Goal: Task Accomplishment & Management: Use online tool/utility

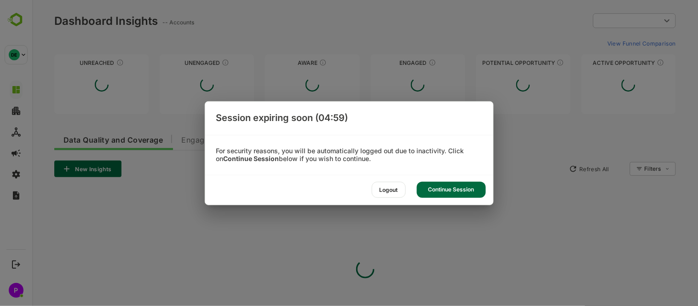
type input "**********"
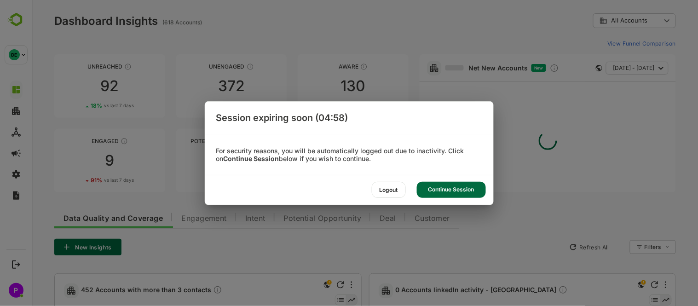
click at [459, 194] on div "Continue Session" at bounding box center [451, 190] width 69 height 16
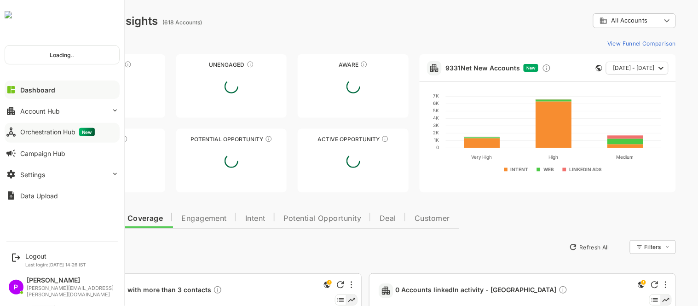
click at [40, 137] on div at bounding box center [62, 140] width 115 height 6
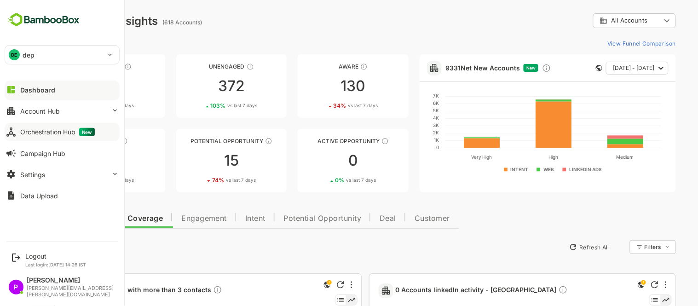
click at [53, 128] on div "Orchestration Hub New" at bounding box center [57, 132] width 75 height 8
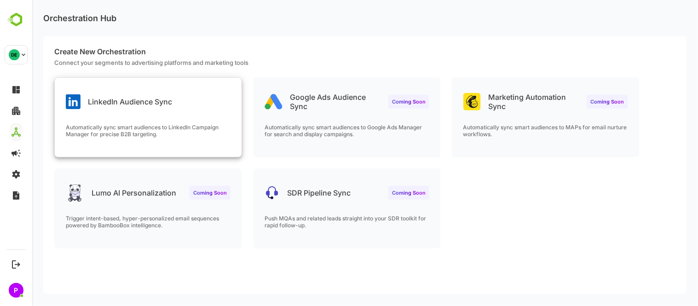
click at [121, 109] on div "LinkedIn Audience Sync" at bounding box center [147, 94] width 187 height 33
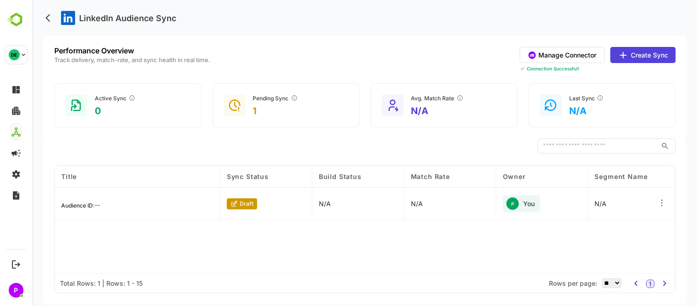
click at [643, 57] on button "Create Sync" at bounding box center [642, 55] width 65 height 16
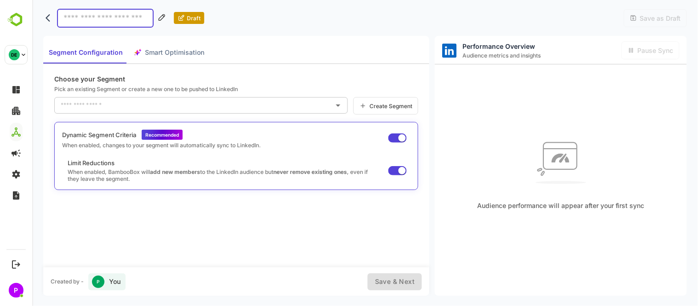
click at [389, 110] on div "Create Segment" at bounding box center [385, 105] width 65 height 17
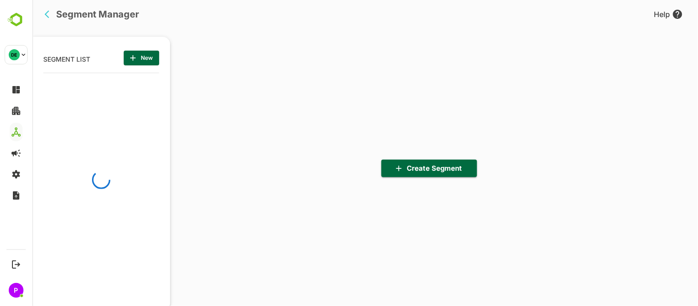
scroll to position [213, 114]
click at [435, 168] on span "Create Segment" at bounding box center [428, 168] width 81 height 12
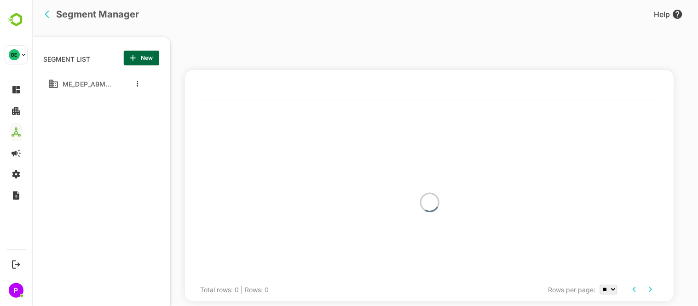
click at [137, 55] on span "New" at bounding box center [141, 58] width 21 height 12
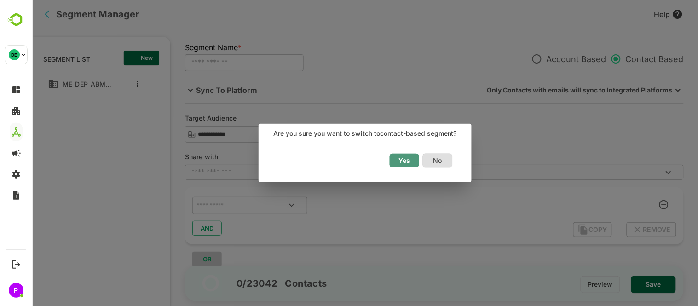
click at [408, 159] on span "Yes" at bounding box center [404, 161] width 20 height 12
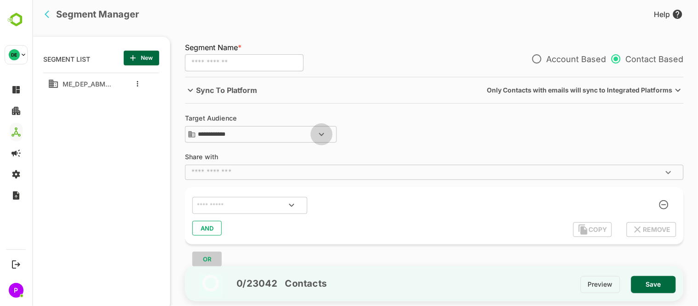
click at [323, 137] on icon "Open" at bounding box center [321, 134] width 11 height 11
click at [387, 137] on div "**********" at bounding box center [434, 129] width 499 height 29
click at [293, 203] on icon "Open" at bounding box center [291, 205] width 11 height 11
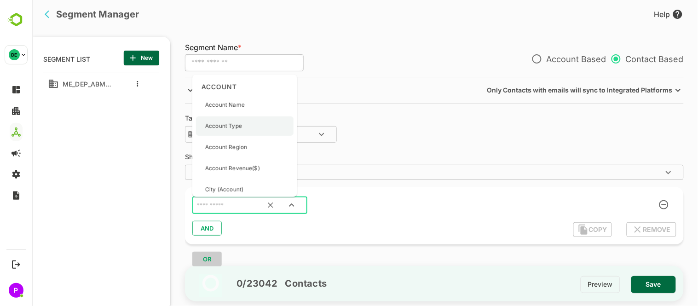
click at [247, 127] on div "Account Type" at bounding box center [245, 125] width 98 height 19
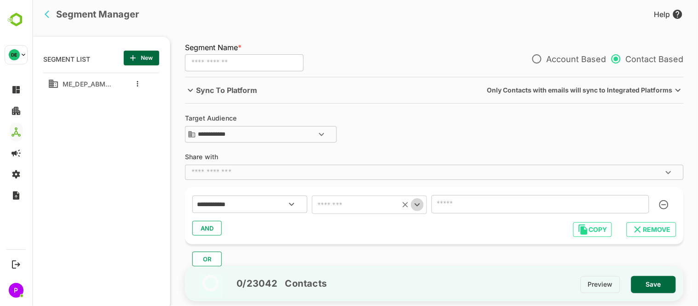
click at [420, 208] on icon "Open" at bounding box center [416, 204] width 11 height 11
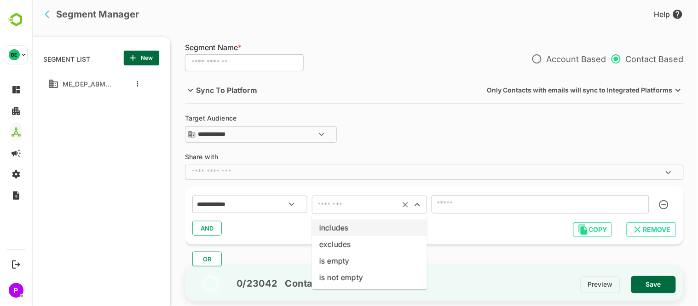
click at [352, 235] on li "includes" at bounding box center [369, 228] width 115 height 17
type input "********"
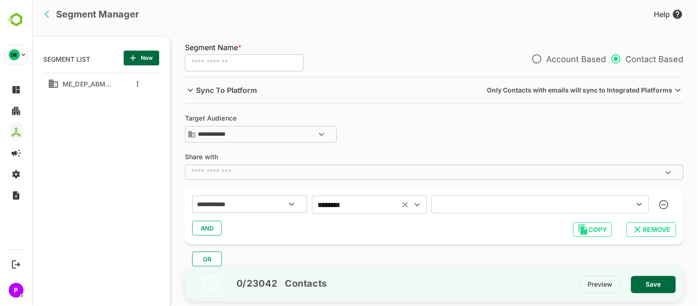
click at [640, 205] on icon "Open" at bounding box center [638, 204] width 5 height 3
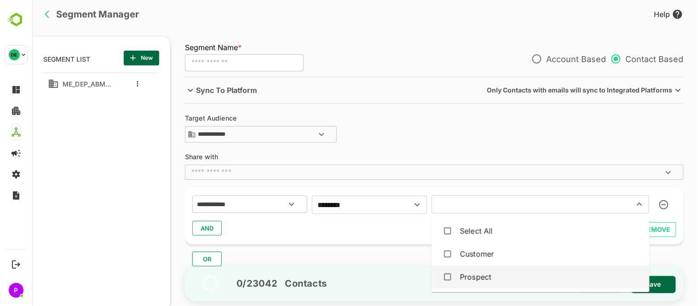
click at [509, 279] on div "Prospect" at bounding box center [540, 276] width 203 height 17
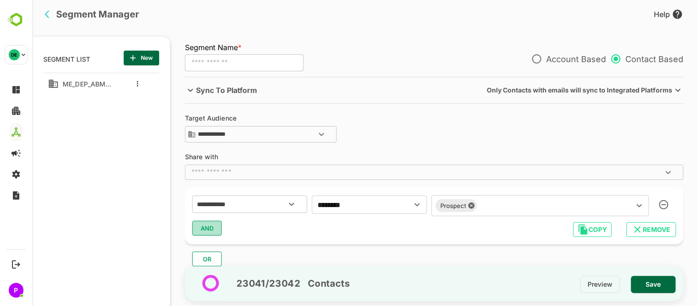
click at [208, 231] on span "AND" at bounding box center [207, 228] width 14 height 12
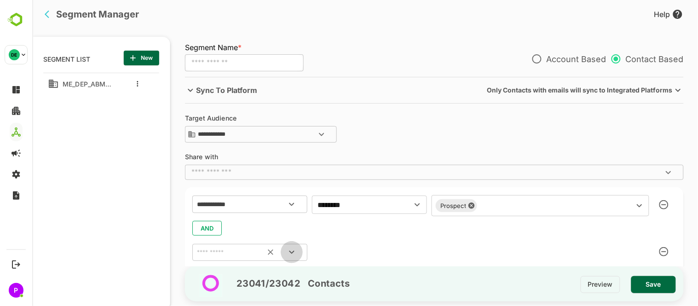
click at [293, 250] on icon "Open" at bounding box center [291, 252] width 11 height 11
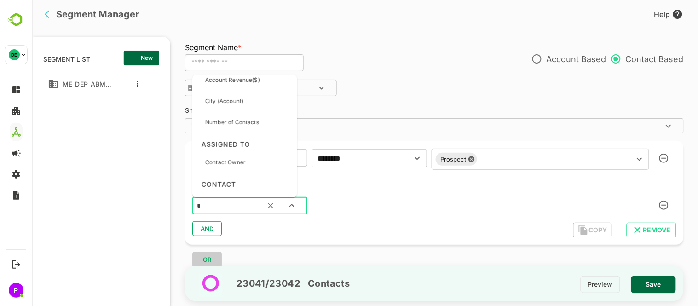
scroll to position [0, 0]
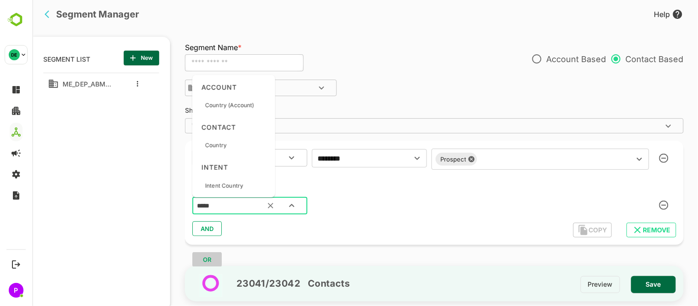
type input "******"
click at [241, 148] on div "Country" at bounding box center [233, 145] width 75 height 19
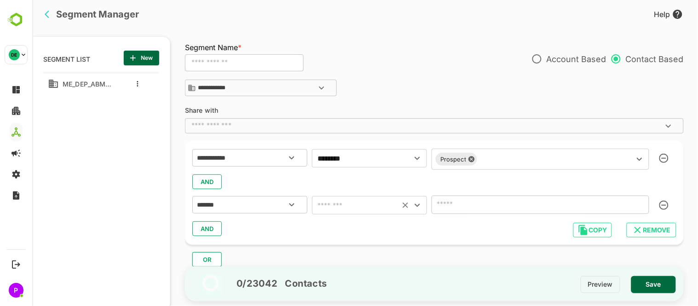
click at [419, 209] on icon "Open" at bounding box center [416, 205] width 11 height 11
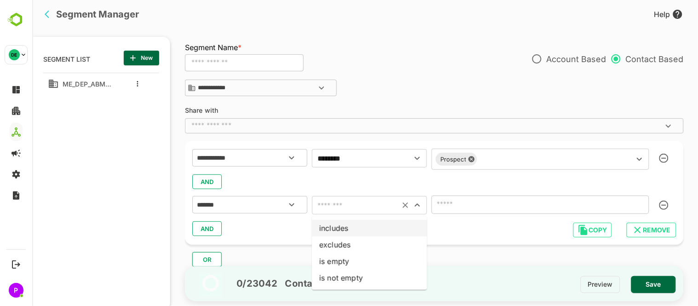
click at [368, 224] on li "includes" at bounding box center [369, 228] width 115 height 17
type input "********"
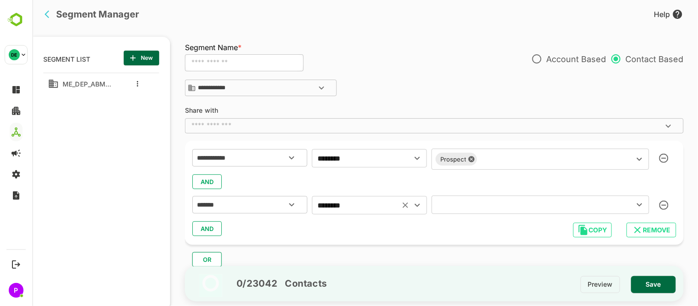
click at [642, 205] on icon "Open" at bounding box center [639, 204] width 11 height 11
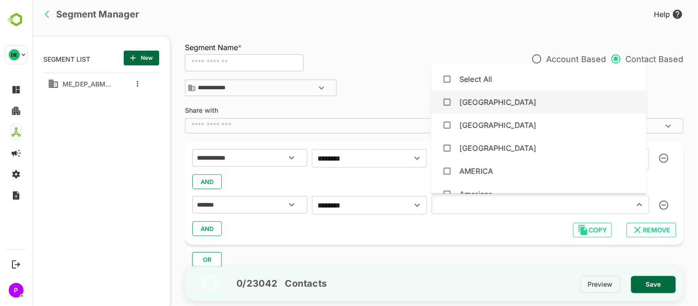
click at [500, 105] on div "[GEOGRAPHIC_DATA]" at bounding box center [538, 101] width 201 height 17
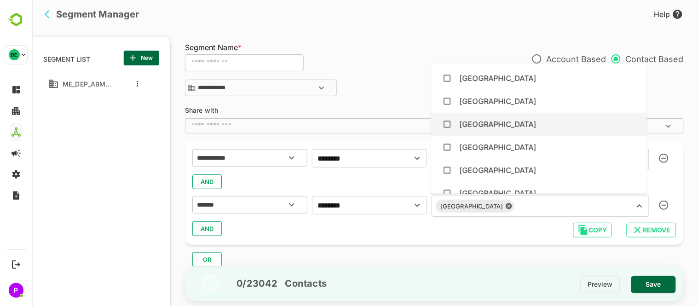
scroll to position [185, 0]
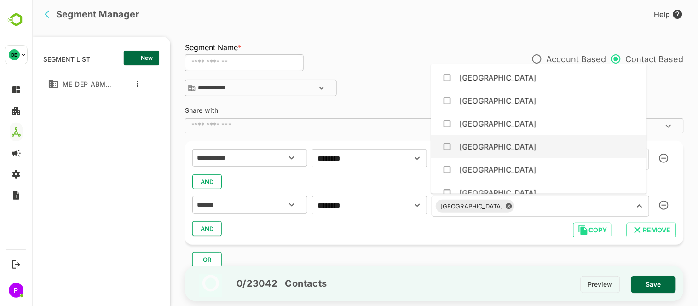
click at [512, 136] on li "[GEOGRAPHIC_DATA]" at bounding box center [539, 146] width 216 height 23
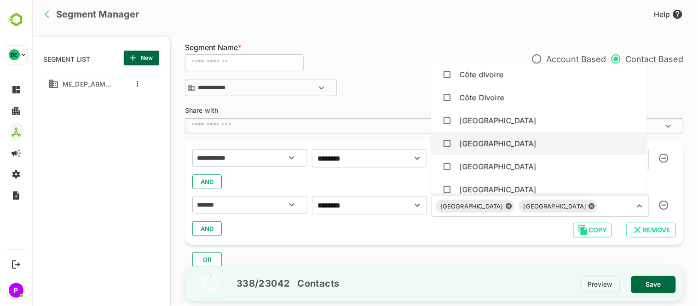
click at [507, 136] on div "[GEOGRAPHIC_DATA]" at bounding box center [538, 143] width 201 height 17
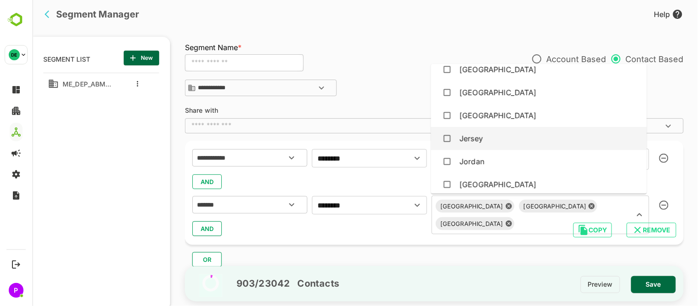
scroll to position [1436, 0]
click at [507, 136] on div "Jordan" at bounding box center [538, 138] width 201 height 17
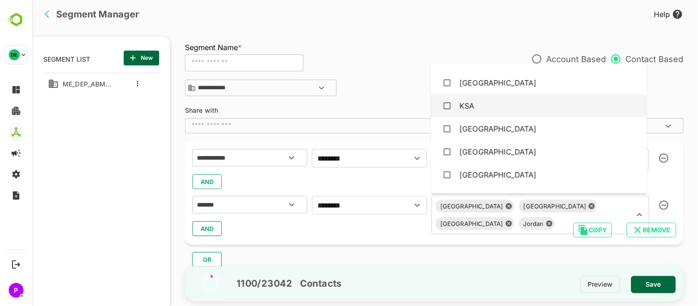
scroll to position [1562, 0]
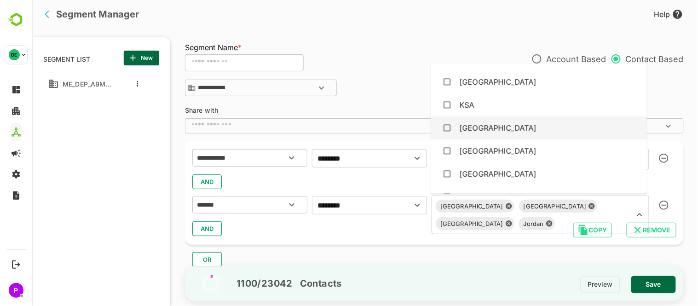
click at [503, 126] on div "[GEOGRAPHIC_DATA]" at bounding box center [538, 127] width 201 height 17
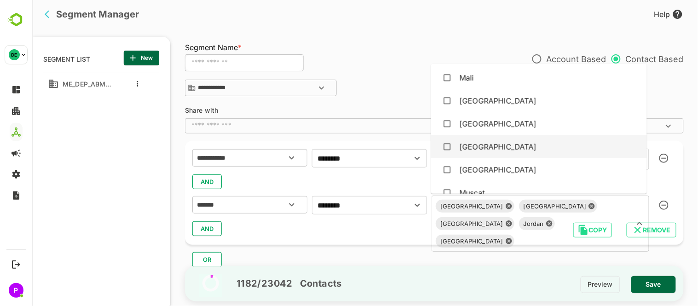
scroll to position [1803, 0]
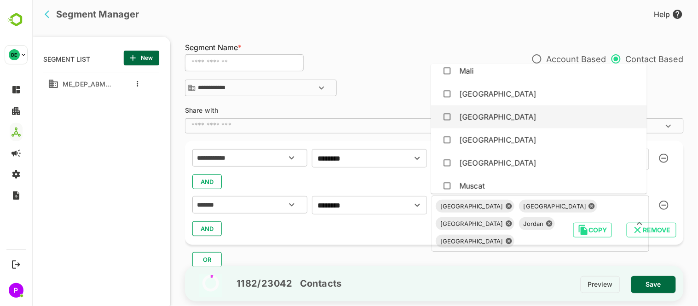
click at [500, 118] on div "[GEOGRAPHIC_DATA]" at bounding box center [497, 116] width 77 height 11
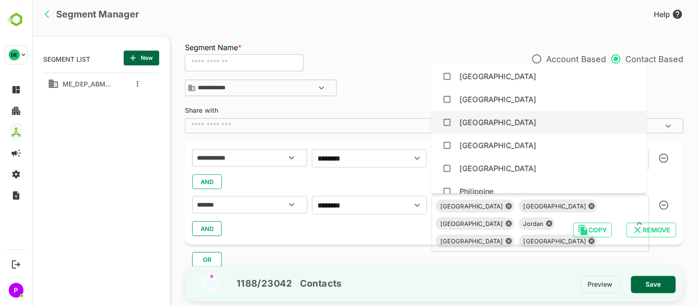
scroll to position [2007, 0]
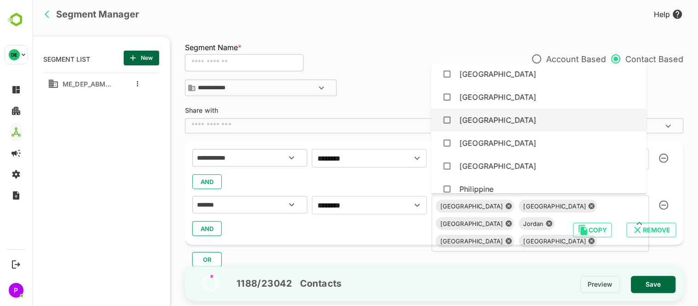
click at [520, 121] on div "[GEOGRAPHIC_DATA]" at bounding box center [538, 119] width 201 height 17
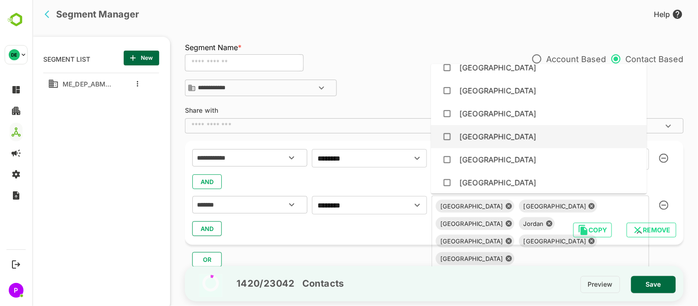
scroll to position [2163, 0]
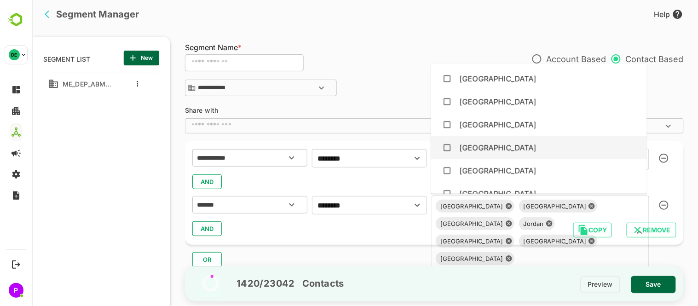
click at [493, 142] on div "[GEOGRAPHIC_DATA]" at bounding box center [538, 147] width 201 height 17
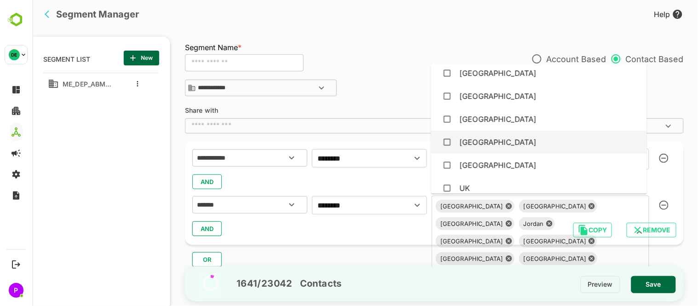
click at [500, 139] on div "[GEOGRAPHIC_DATA]" at bounding box center [538, 141] width 201 height 17
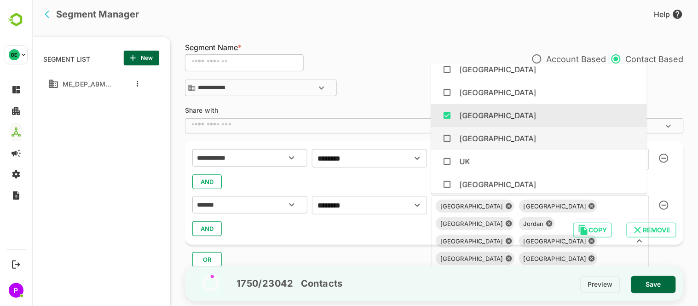
scroll to position [2859, 0]
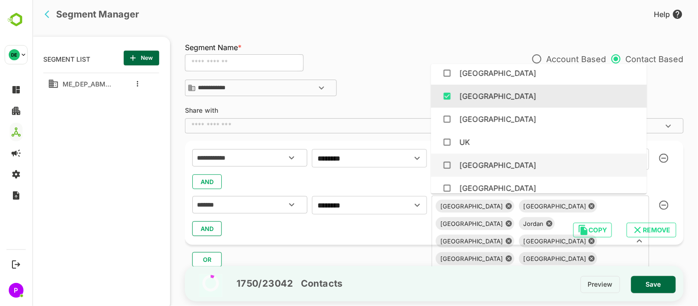
click at [520, 164] on div "[GEOGRAPHIC_DATA]" at bounding box center [497, 165] width 77 height 11
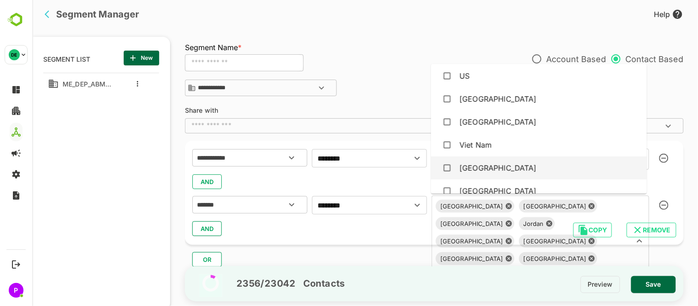
scroll to position [3165, 0]
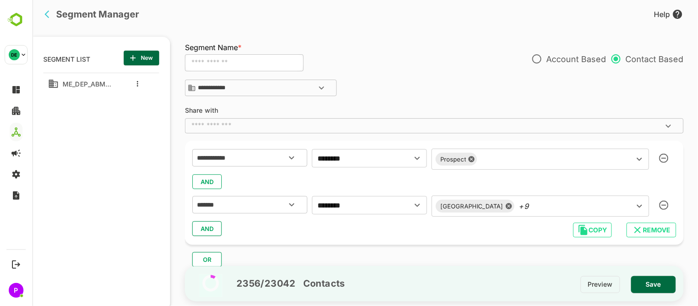
click at [367, 249] on div "OR" at bounding box center [438, 256] width 506 height 22
click at [207, 228] on span "AND" at bounding box center [207, 229] width 14 height 12
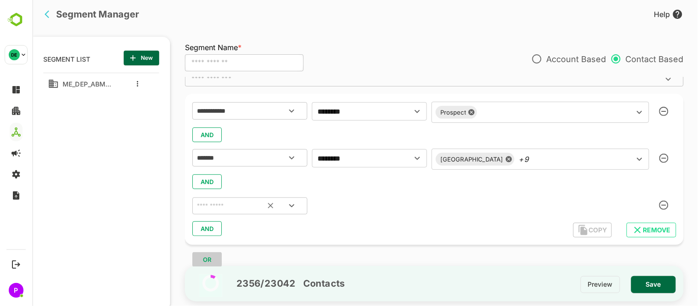
click at [289, 198] on button "Open" at bounding box center [291, 206] width 22 height 22
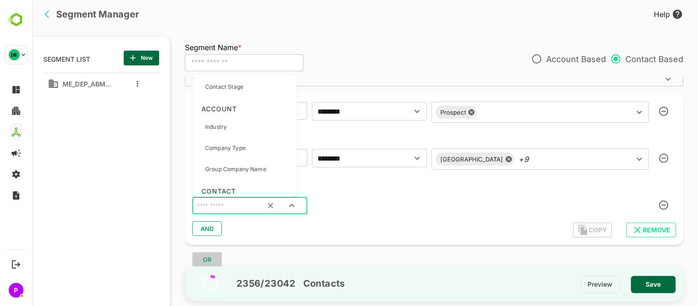
scroll to position [290, 0]
click at [227, 122] on div "Industry" at bounding box center [245, 125] width 98 height 19
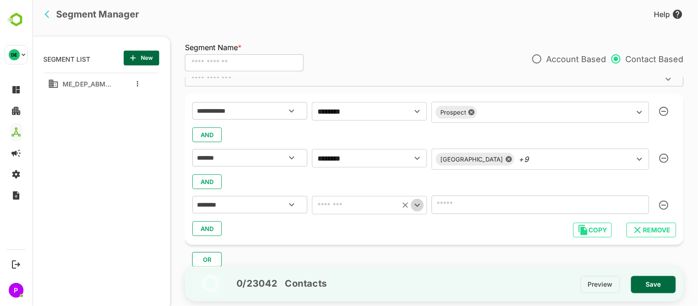
click at [418, 200] on icon "Open" at bounding box center [416, 205] width 11 height 11
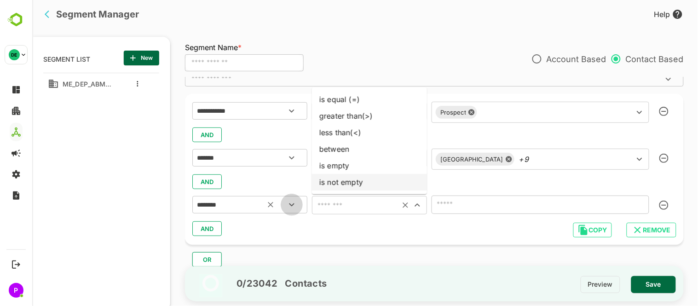
click at [290, 202] on icon "Open" at bounding box center [291, 204] width 11 height 11
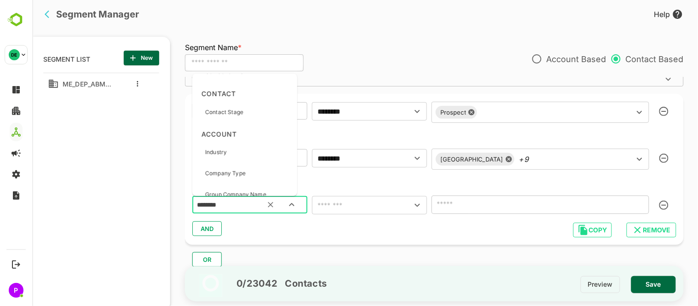
scroll to position [281, 0]
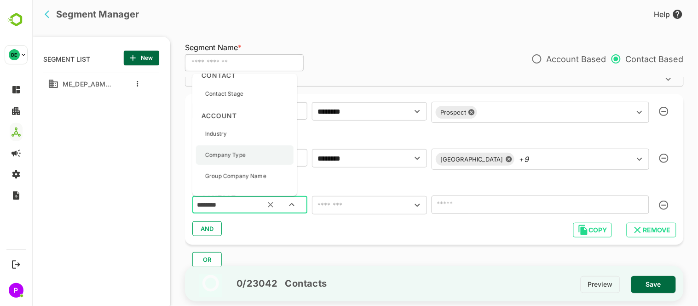
click at [262, 150] on div "Company Type" at bounding box center [245, 154] width 98 height 19
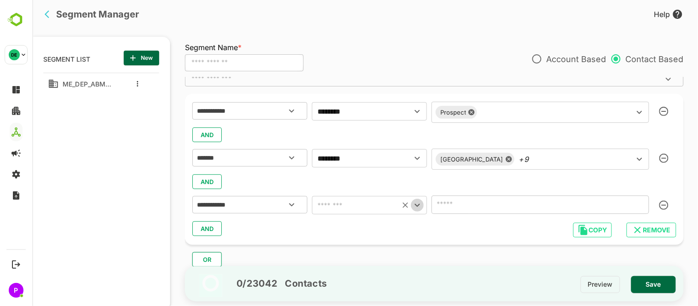
click at [416, 205] on icon "Open" at bounding box center [416, 205] width 11 height 11
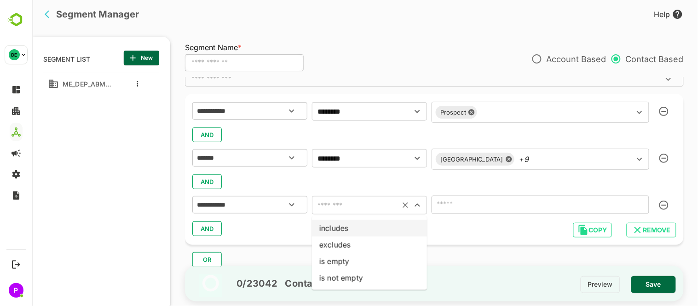
click at [349, 228] on li "includes" at bounding box center [369, 228] width 115 height 17
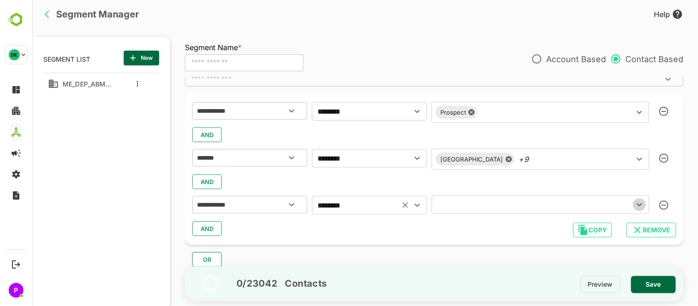
click at [634, 204] on icon "Open" at bounding box center [639, 204] width 11 height 11
click at [634, 204] on icon "Close" at bounding box center [639, 204] width 11 height 11
click at [419, 203] on icon "Open" at bounding box center [416, 205] width 11 height 11
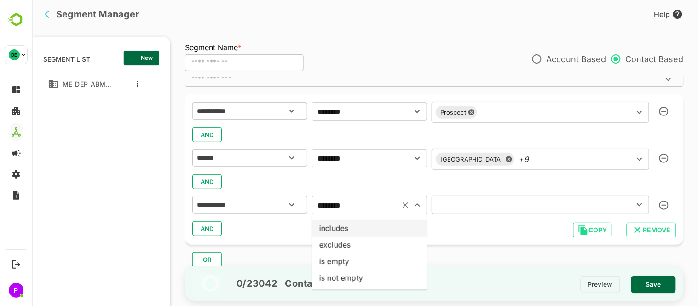
click at [368, 234] on li "includes" at bounding box center [369, 228] width 115 height 17
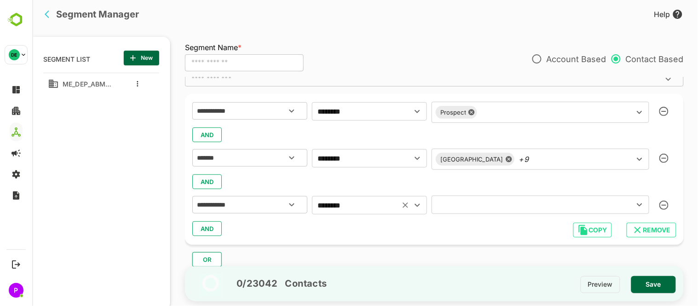
click at [414, 206] on icon "Open" at bounding box center [416, 205] width 11 height 11
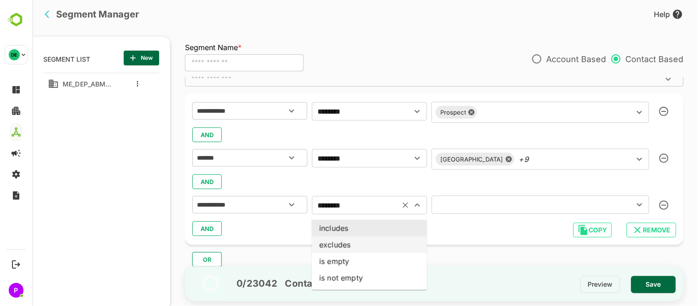
click at [364, 243] on li "excludes" at bounding box center [369, 245] width 115 height 17
type input "********"
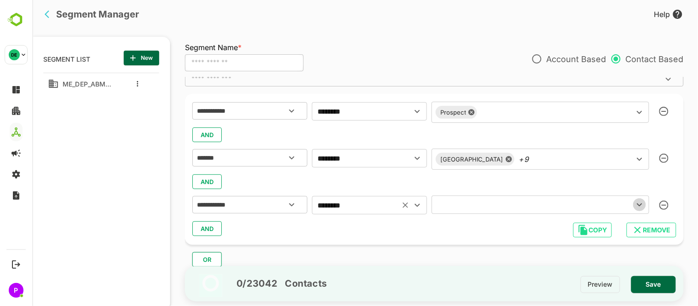
click at [634, 201] on icon "Open" at bounding box center [639, 204] width 11 height 11
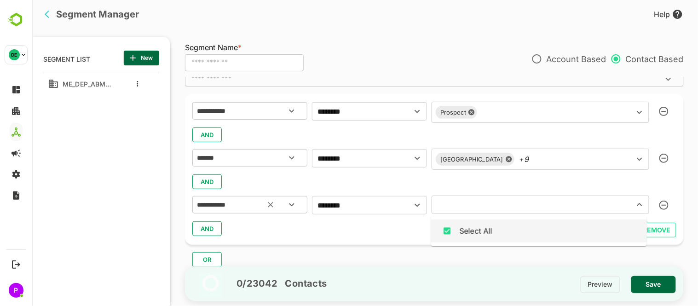
click at [290, 199] on icon "Open" at bounding box center [291, 204] width 11 height 11
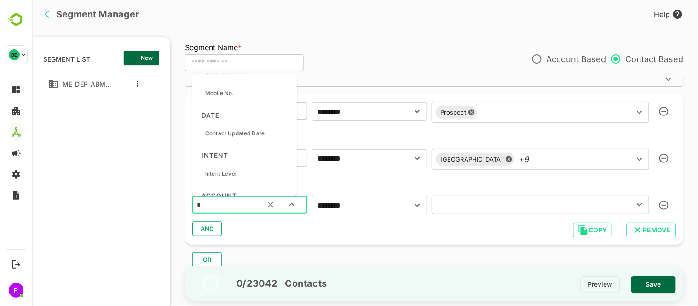
scroll to position [0, 0]
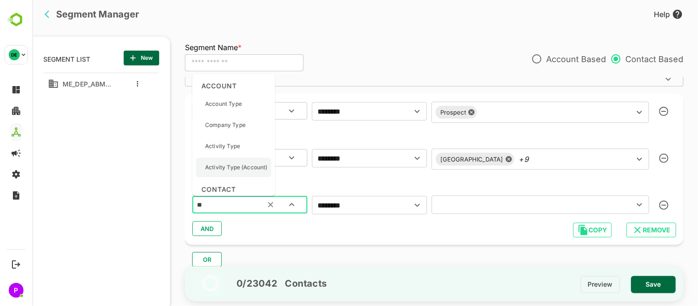
type input "***"
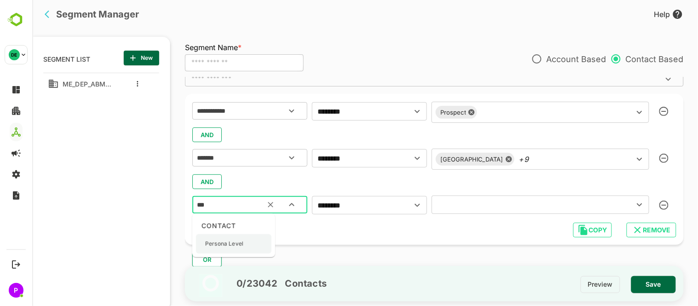
click at [249, 245] on div "Persona Level" at bounding box center [233, 243] width 75 height 19
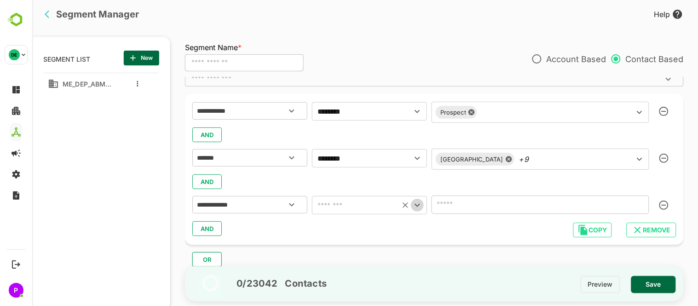
click at [417, 208] on icon "Open" at bounding box center [416, 205] width 11 height 11
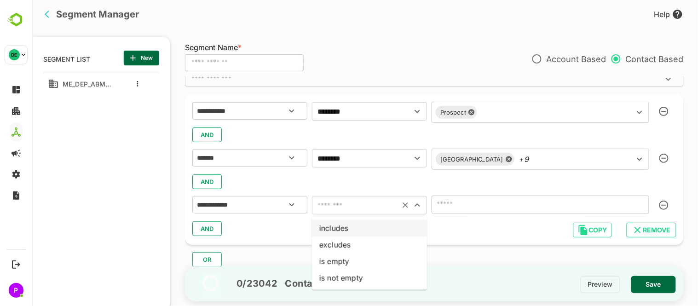
click at [332, 228] on li "includes" at bounding box center [369, 228] width 115 height 17
type input "********"
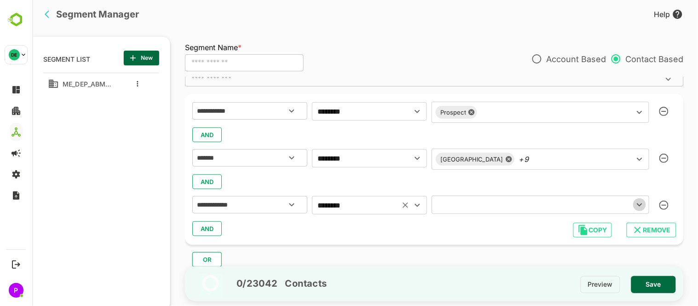
click at [638, 203] on icon "Open" at bounding box center [639, 204] width 11 height 11
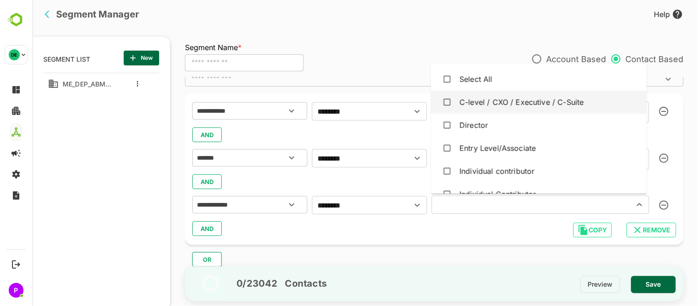
click at [499, 108] on div "C-level / CXO / Executive / C-Suite" at bounding box center [538, 101] width 201 height 17
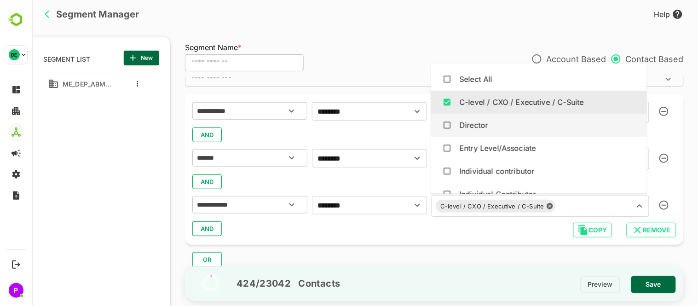
click at [499, 121] on div "Director" at bounding box center [538, 124] width 201 height 17
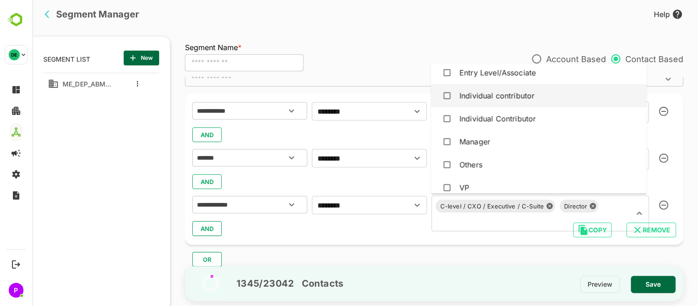
scroll to position [84, 0]
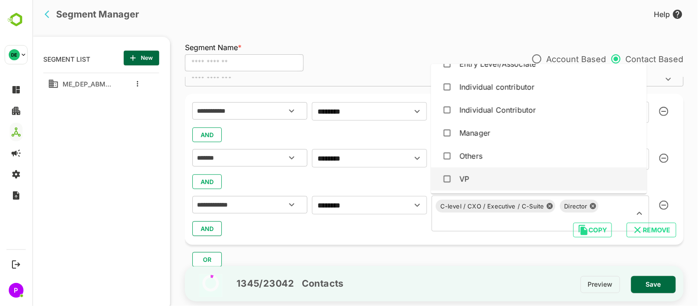
click at [510, 173] on div "VP" at bounding box center [538, 178] width 201 height 17
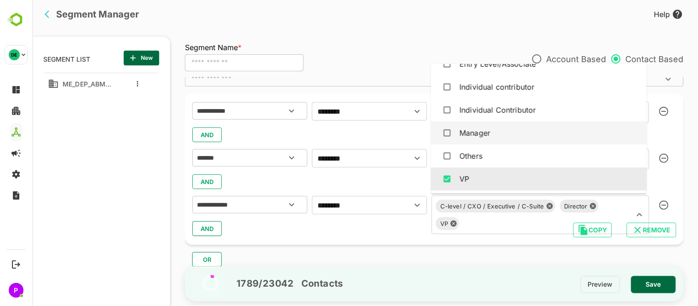
click at [505, 135] on div "Manager" at bounding box center [538, 132] width 201 height 17
click at [199, 225] on button "AND" at bounding box center [206, 228] width 29 height 15
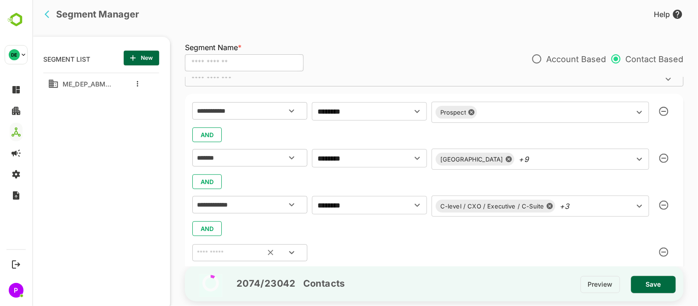
click at [296, 254] on icon "Open" at bounding box center [291, 252] width 11 height 11
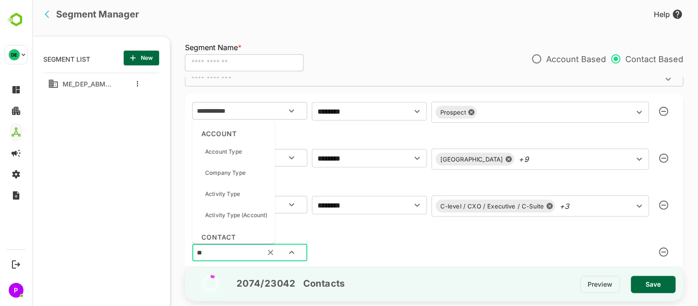
type input "***"
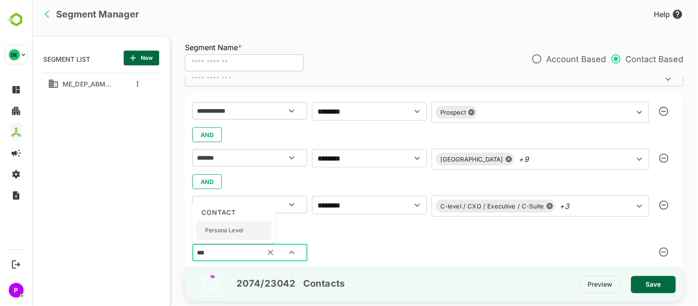
click at [244, 222] on div "Persona Level" at bounding box center [233, 230] width 75 height 19
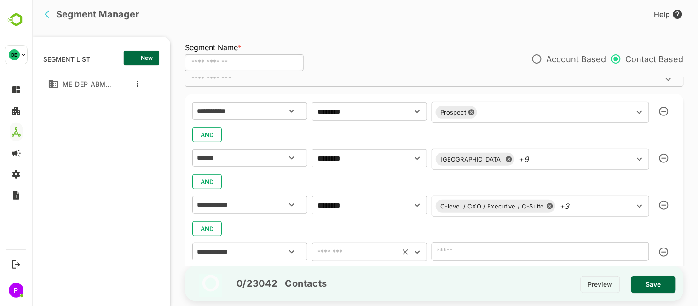
click at [414, 257] on icon "Open" at bounding box center [416, 252] width 11 height 11
click at [332, 203] on li "excludes" at bounding box center [369, 196] width 115 height 17
type input "********"
click at [640, 251] on icon "Open" at bounding box center [638, 251] width 5 height 3
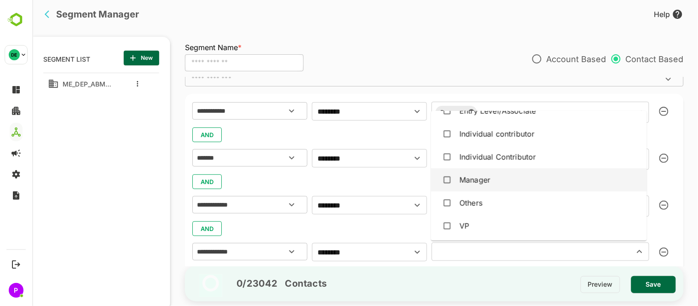
scroll to position [0, 0]
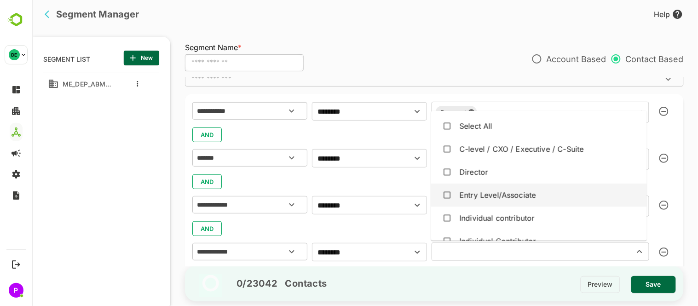
click at [467, 197] on div "Entry Level/Associate" at bounding box center [497, 195] width 76 height 11
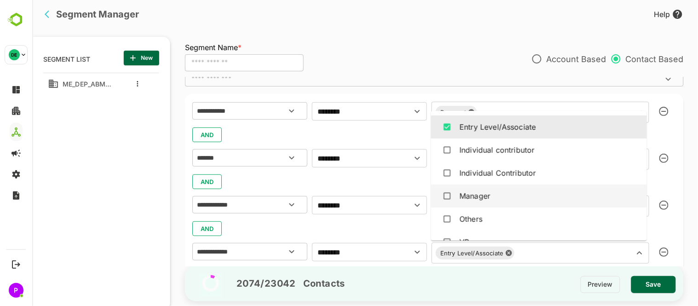
scroll to position [84, 0]
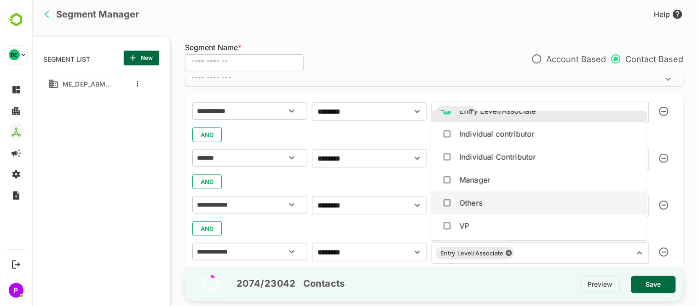
click at [370, 229] on div "AND" at bounding box center [434, 228] width 484 height 17
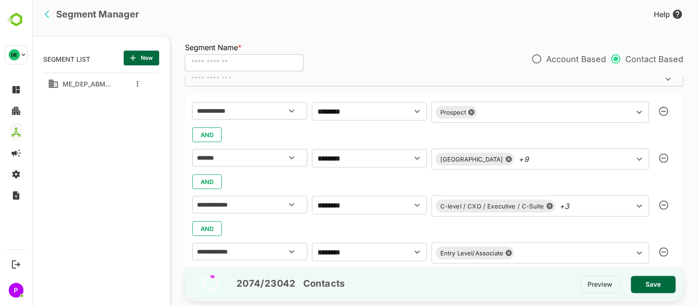
scroll to position [140, 0]
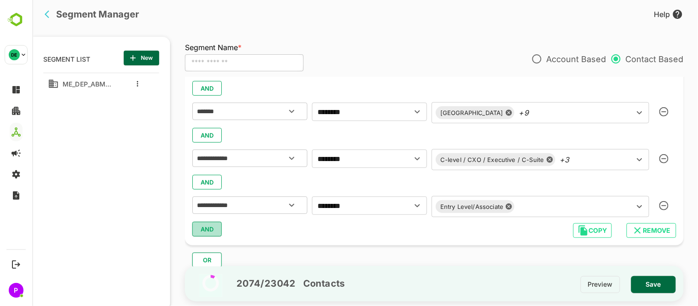
click at [203, 228] on span "AND" at bounding box center [207, 229] width 14 height 12
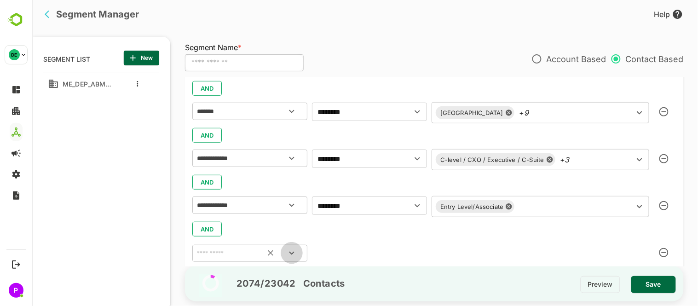
click at [291, 249] on icon "Open" at bounding box center [291, 253] width 11 height 11
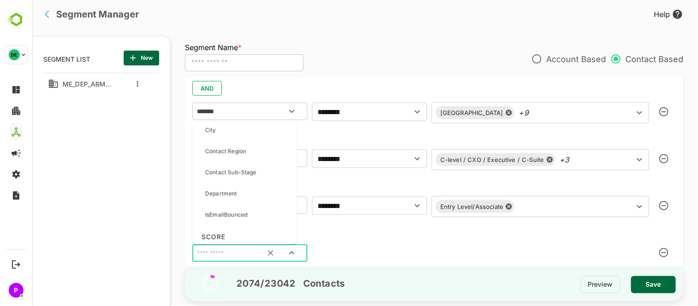
scroll to position [416, 0]
click at [247, 190] on div "Department" at bounding box center [245, 193] width 98 height 19
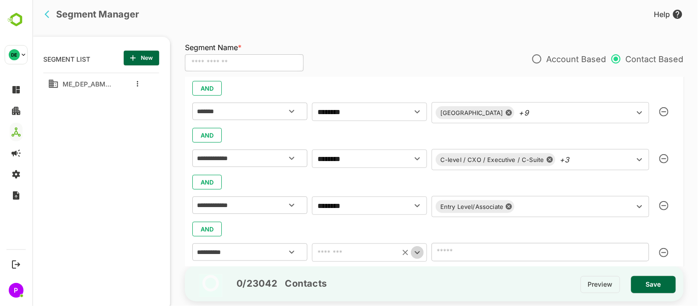
click at [420, 251] on icon "Open" at bounding box center [416, 252] width 11 height 11
click at [353, 180] on li "includes" at bounding box center [369, 180] width 115 height 17
type input "********"
click at [639, 255] on icon "Open" at bounding box center [639, 252] width 11 height 11
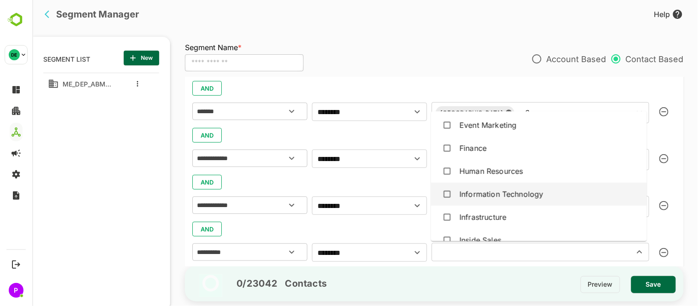
scroll to position [463, 0]
click at [499, 189] on div "Information Technology" at bounding box center [501, 192] width 84 height 11
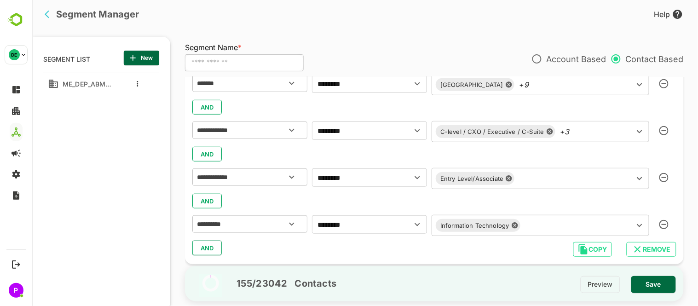
scroll to position [187, 0]
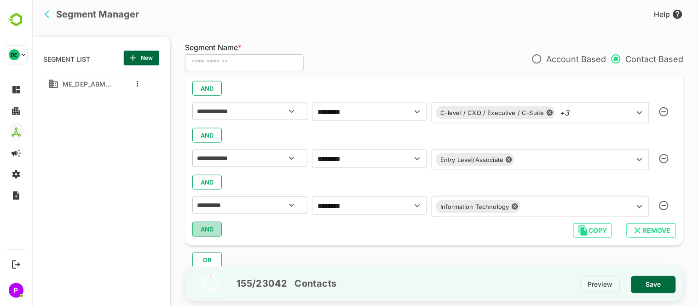
click at [218, 224] on button "AND" at bounding box center [206, 229] width 29 height 15
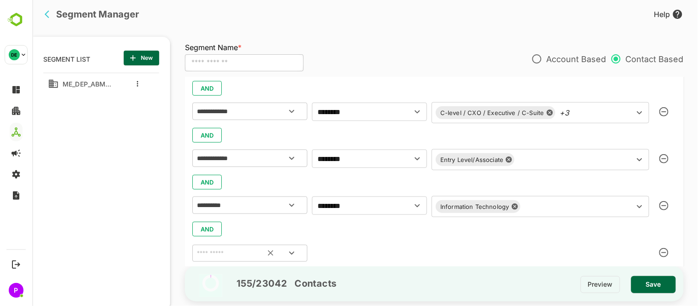
click at [293, 252] on icon "Open" at bounding box center [291, 253] width 5 height 3
click at [407, 52] on div "Segment Name * ​ Account Based Contact Based" at bounding box center [434, 63] width 499 height 28
click at [293, 256] on icon "Open" at bounding box center [291, 253] width 11 height 11
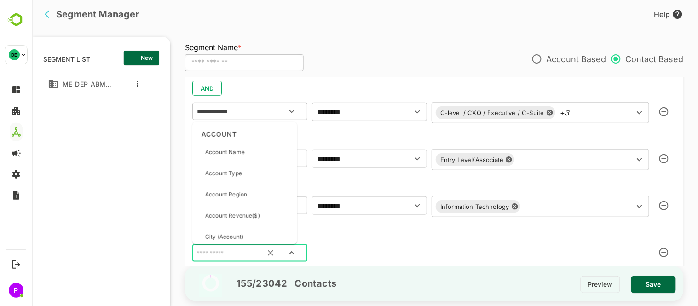
click at [244, 255] on input "text" at bounding box center [238, 254] width 87 height 12
click at [636, 201] on icon "Open" at bounding box center [639, 206] width 11 height 11
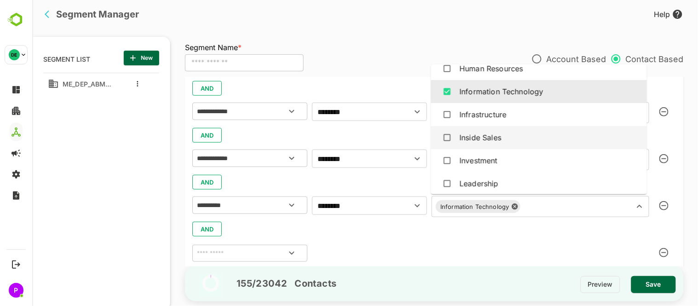
scroll to position [518, 0]
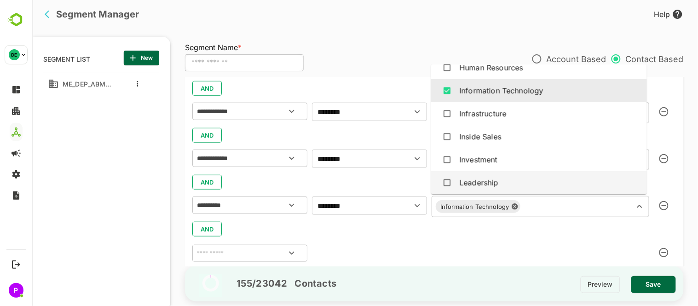
click at [486, 184] on div "Leadership" at bounding box center [478, 182] width 39 height 11
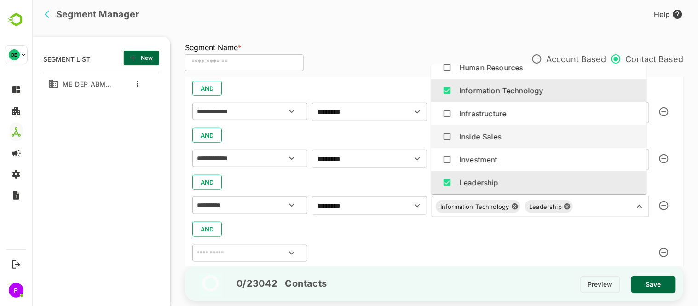
click at [493, 134] on div "Inside Sales" at bounding box center [480, 136] width 42 height 11
click at [515, 135] on div "Inside Sales" at bounding box center [538, 136] width 201 height 17
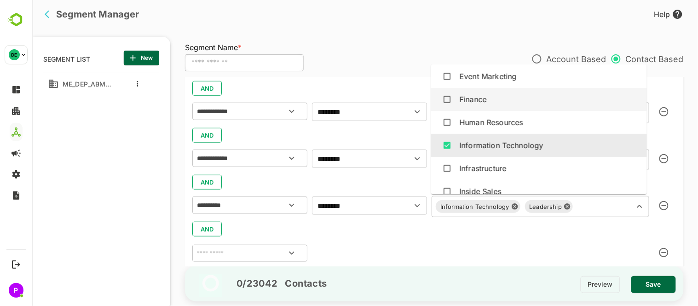
scroll to position [464, 0]
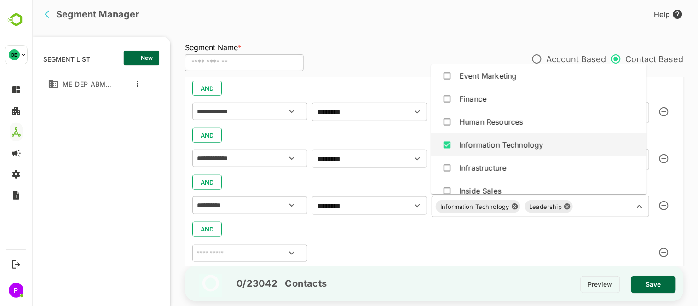
click at [508, 145] on div "Information Technology" at bounding box center [501, 144] width 84 height 11
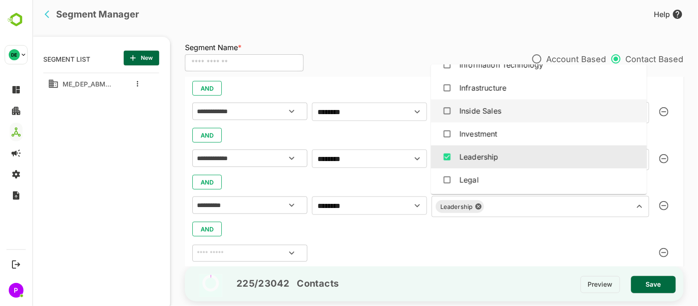
scroll to position [545, 0]
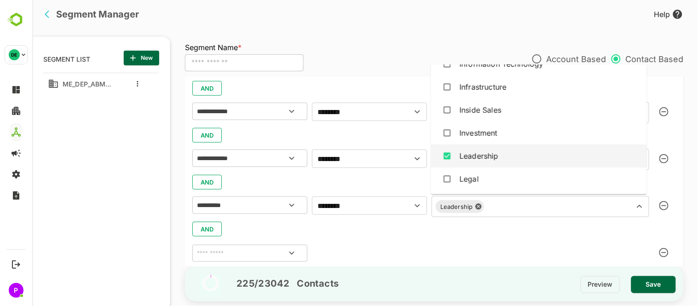
click at [509, 158] on div "Leadership" at bounding box center [538, 155] width 201 height 17
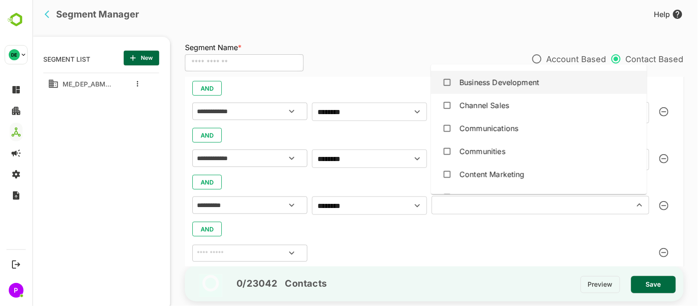
scroll to position [90, 0]
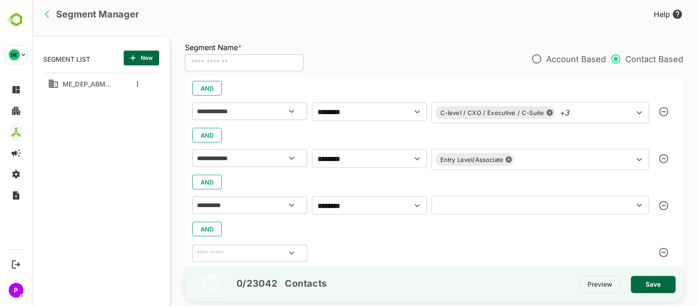
click at [536, 228] on div "AND" at bounding box center [434, 228] width 484 height 17
click at [639, 203] on icon "Open" at bounding box center [639, 205] width 11 height 11
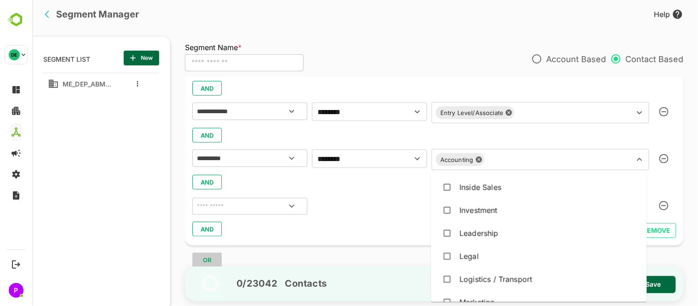
scroll to position [576, 0]
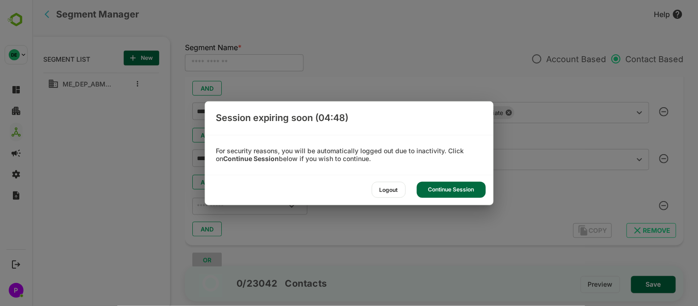
click at [457, 191] on div "Continue Session" at bounding box center [451, 190] width 69 height 16
